Goal: Information Seeking & Learning: Check status

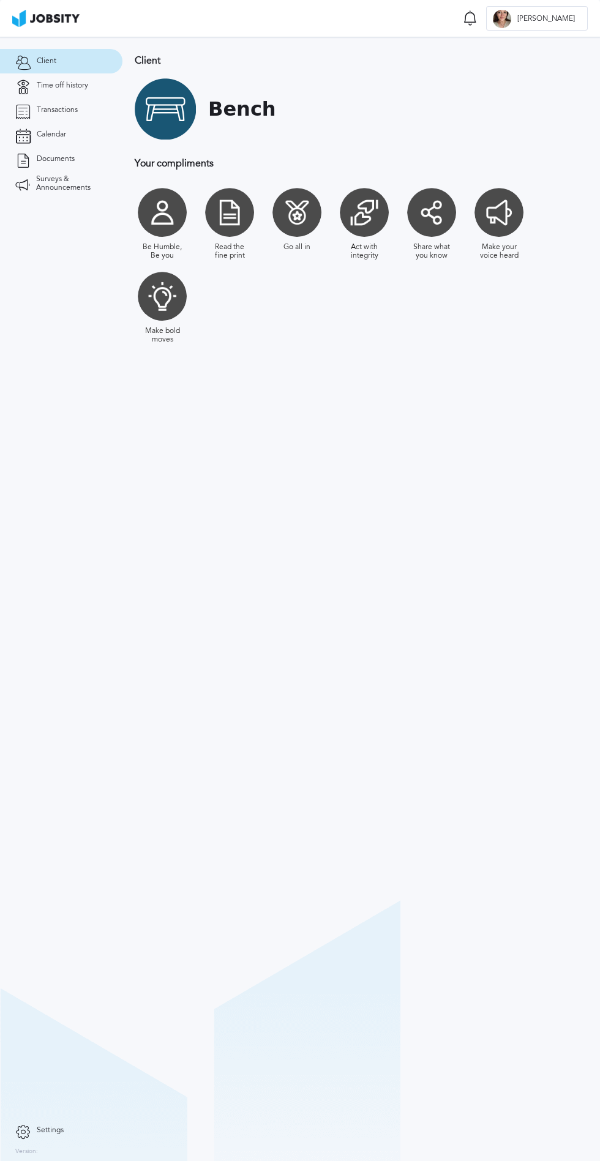
click at [21, 138] on icon at bounding box center [22, 134] width 15 height 11
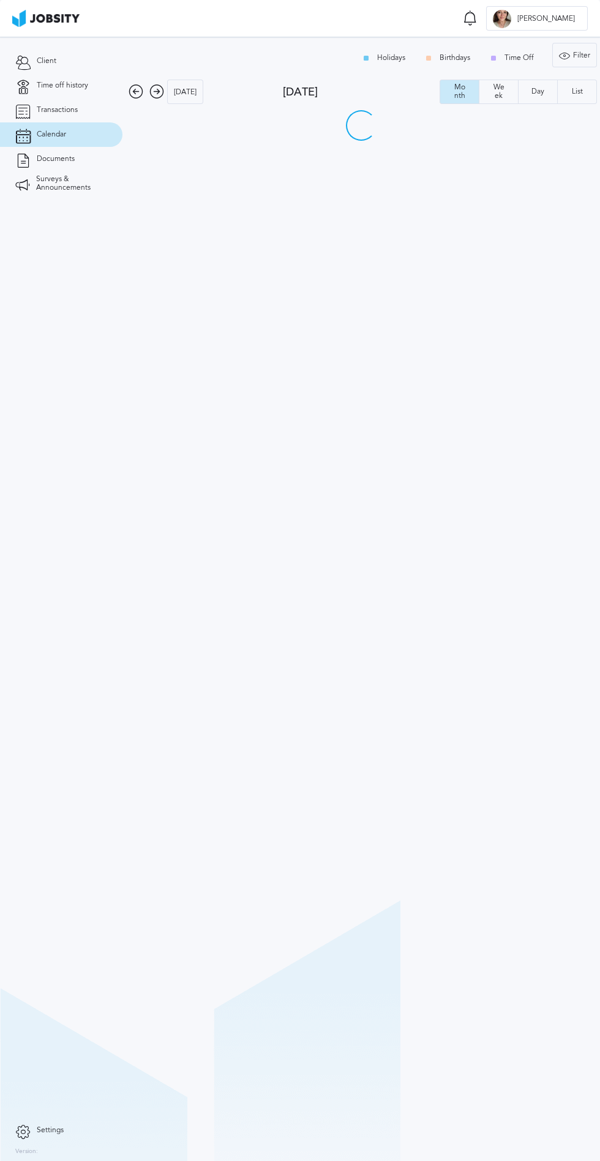
click at [48, 105] on link "Transactions" at bounding box center [61, 110] width 122 height 24
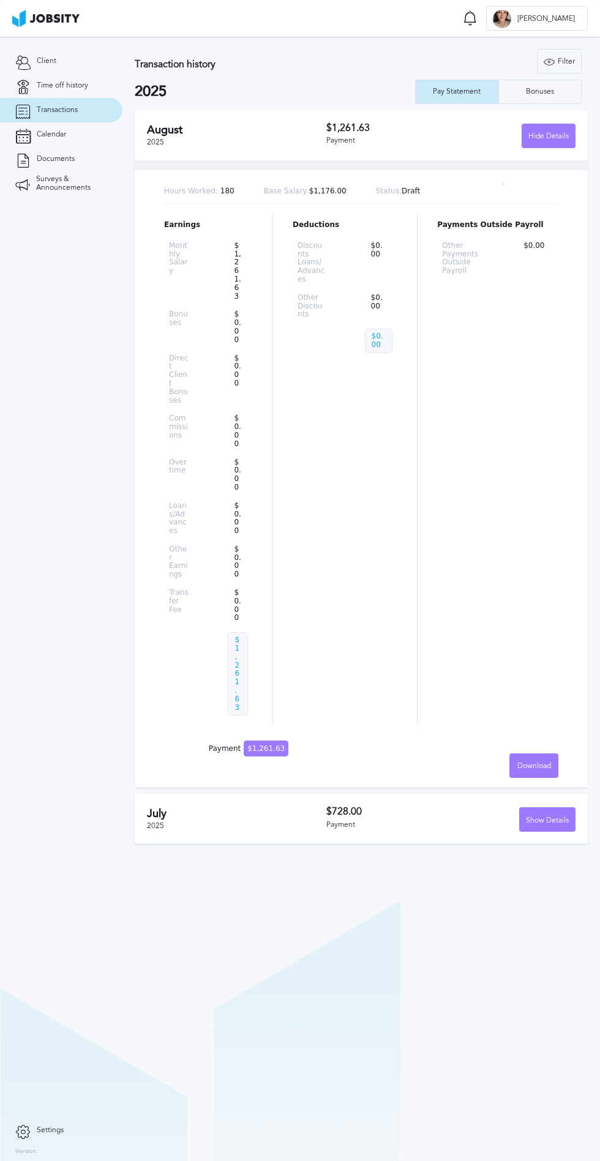
click at [529, 86] on div "Bonuses" at bounding box center [540, 92] width 82 height 24
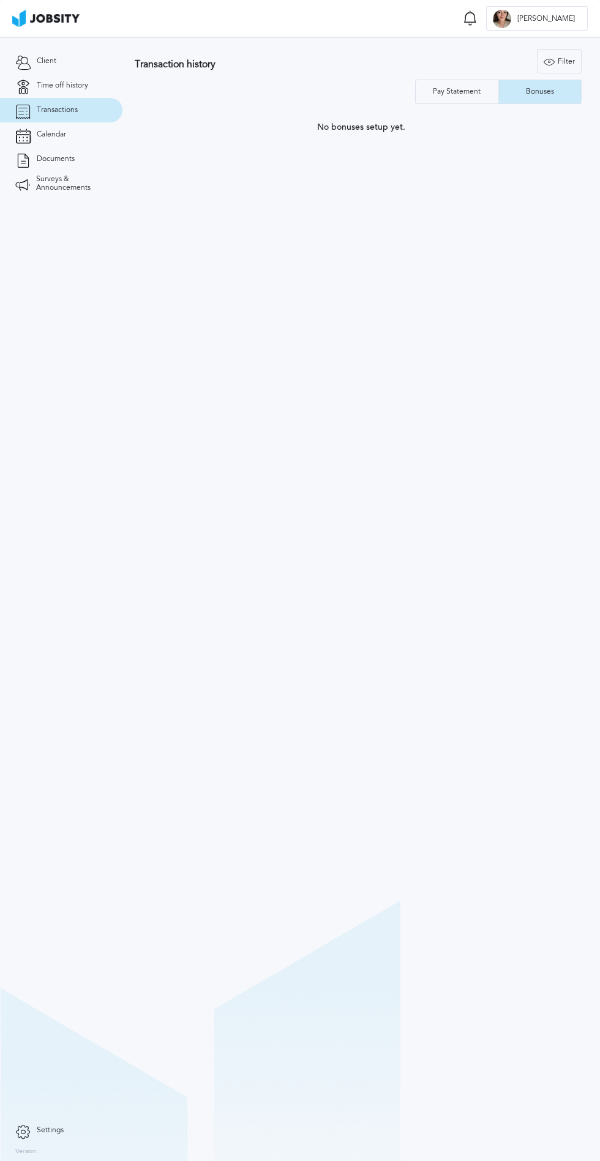
click at [449, 85] on div "Pay Statement" at bounding box center [456, 92] width 83 height 24
